Goal: Check status

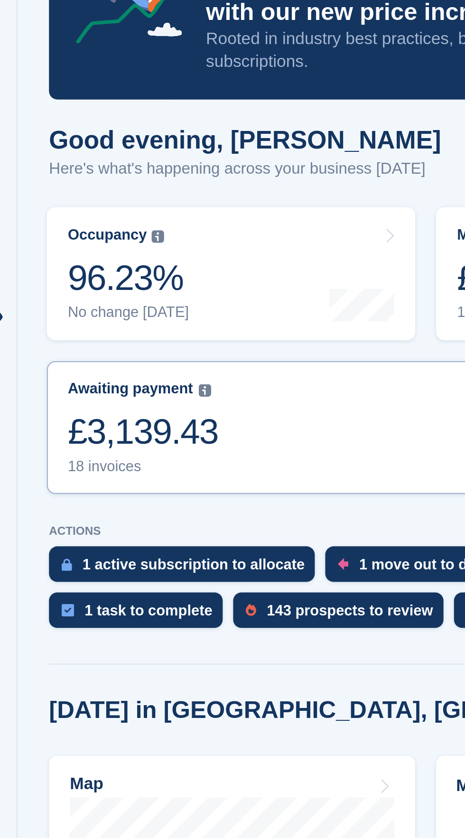
click at [195, 283] on link "Awaiting payment The total outstanding balance on all open invoices. £3,139.43 …" at bounding box center [280, 275] width 344 height 60
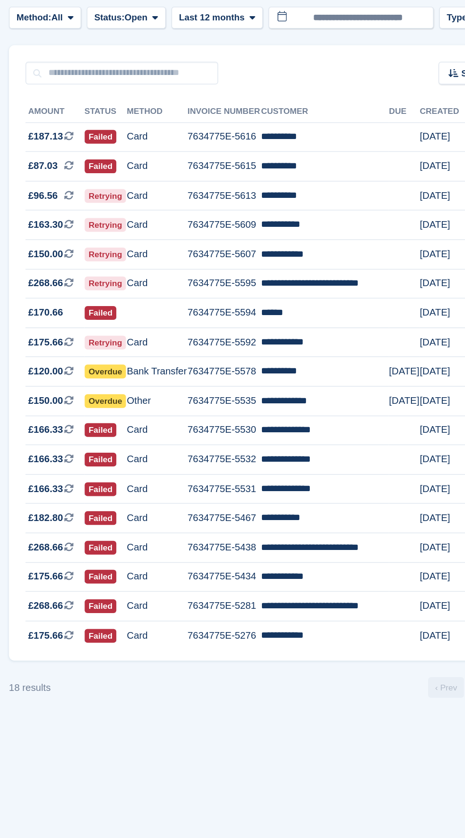
scroll to position [14, 0]
